Goal: Find specific page/section: Find specific page/section

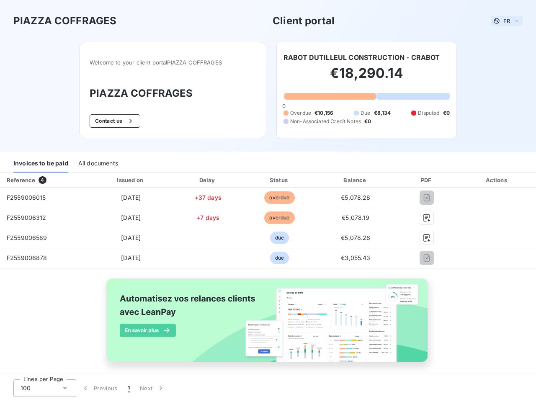
click at [503, 21] on span "FR" at bounding box center [506, 21] width 7 height 7
click at [111, 121] on button "Contact us" at bounding box center [115, 120] width 51 height 13
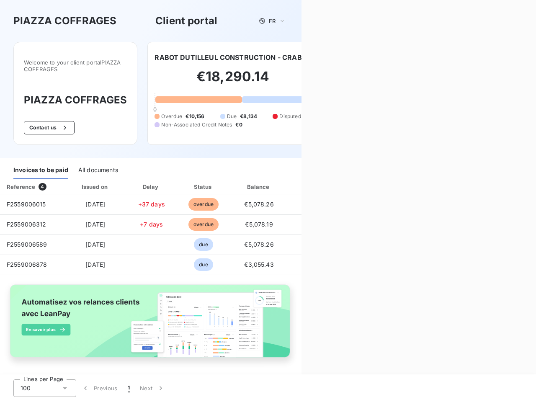
click at [359, 57] on div "Contact us Fill out the form below, and a member of our team will get back to y…" at bounding box center [419, 201] width 235 height 402
click at [41, 164] on div "Invoices to be paid" at bounding box center [40, 171] width 55 height 18
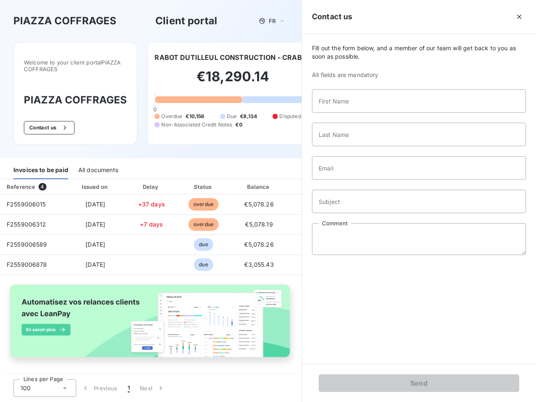
click at [98, 164] on div "All documents" at bounding box center [98, 171] width 40 height 18
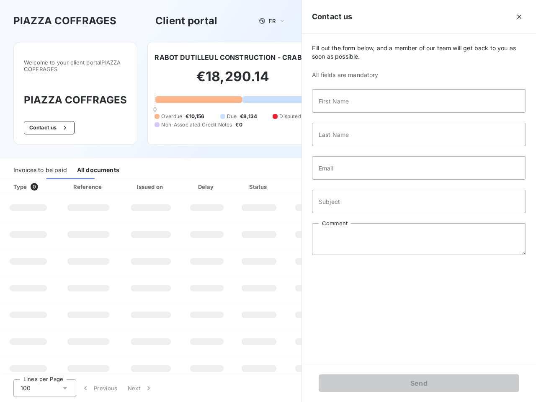
click at [44, 180] on th "Type 0" at bounding box center [28, 186] width 57 height 15
click at [129, 180] on th "Issued on" at bounding box center [150, 186] width 61 height 15
click at [205, 180] on th "Delay" at bounding box center [206, 186] width 51 height 15
click at [276, 180] on th "Status" at bounding box center [258, 186] width 53 height 15
click at [351, 180] on div "Fill out the form below, and a member of our team will get back to you as soon …" at bounding box center [419, 199] width 234 height 330
